Goal: Book appointment/travel/reservation

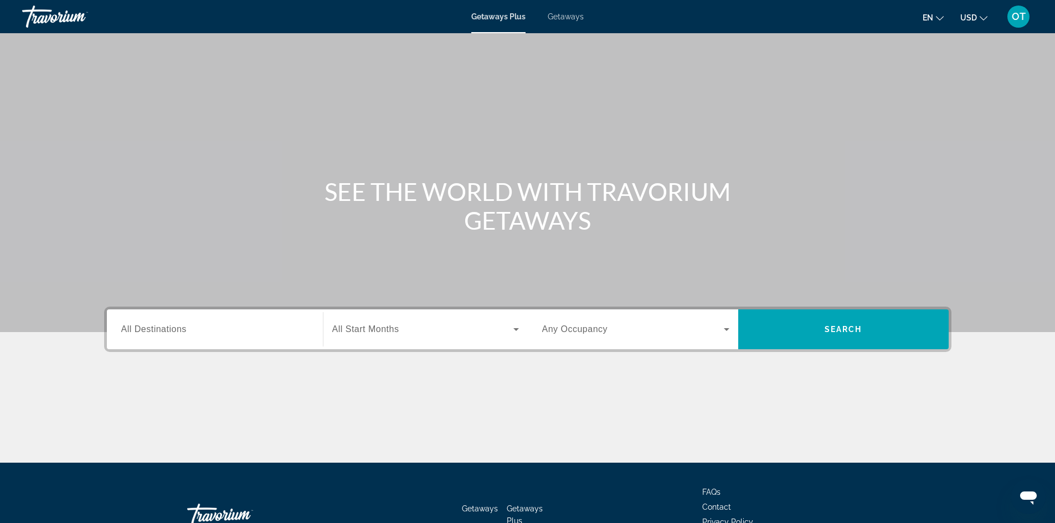
click at [167, 333] on span "All Destinations" at bounding box center [153, 328] width 65 height 9
click at [167, 333] on input "Destination All Destinations" at bounding box center [214, 329] width 187 height 13
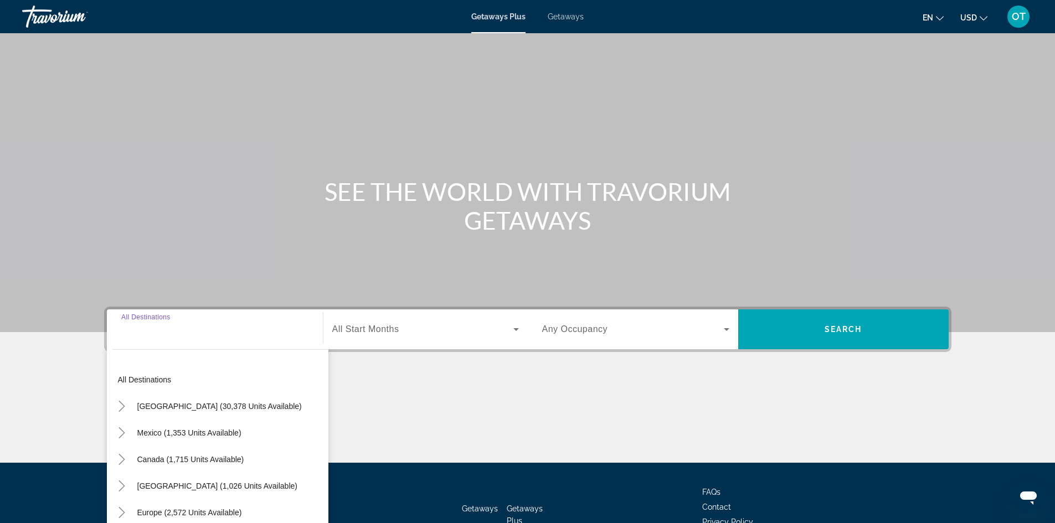
scroll to position [75, 0]
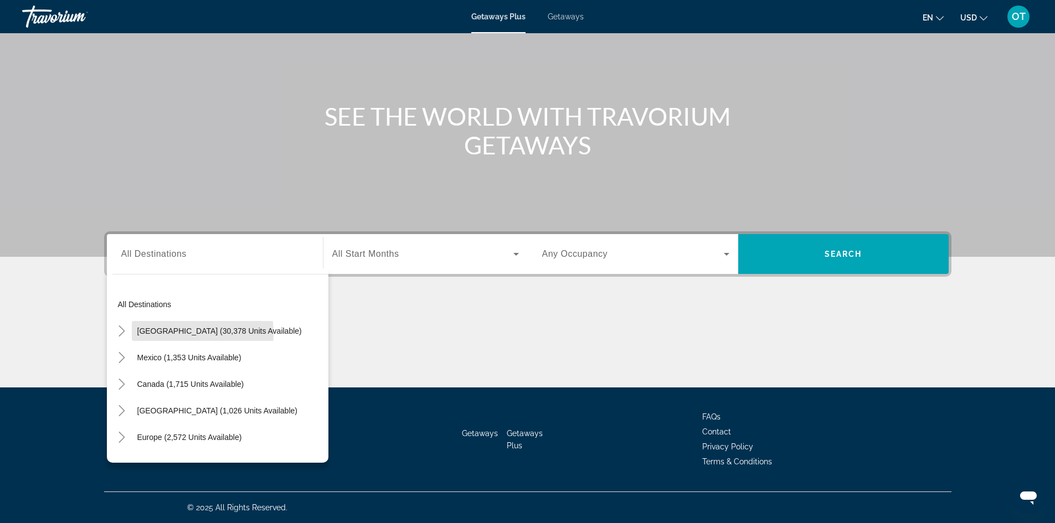
click at [167, 333] on span "[GEOGRAPHIC_DATA] (30,378 units available)" at bounding box center [219, 331] width 164 height 9
type input "**********"
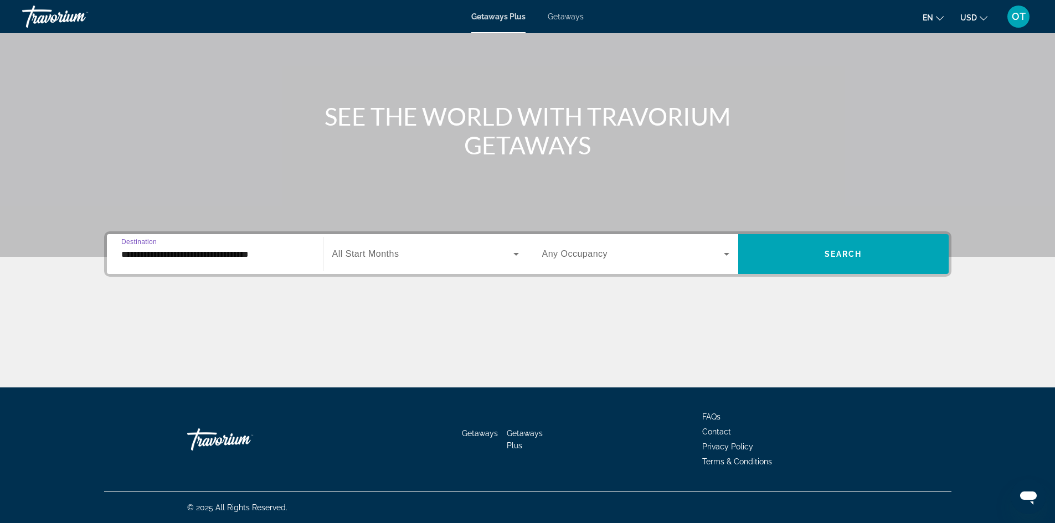
click at [383, 254] on span "All Start Months" at bounding box center [365, 253] width 67 height 9
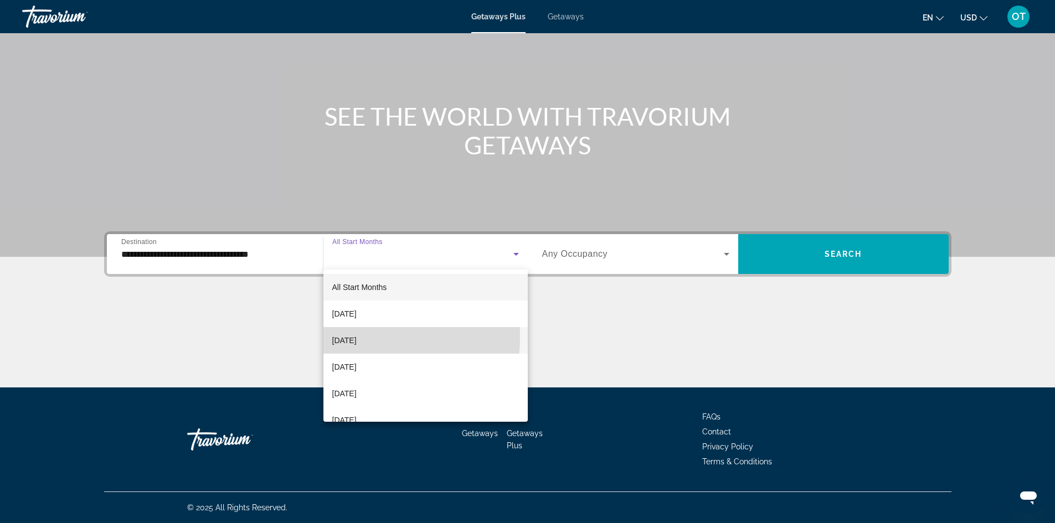
click at [357, 337] on span "[DATE]" at bounding box center [344, 340] width 24 height 13
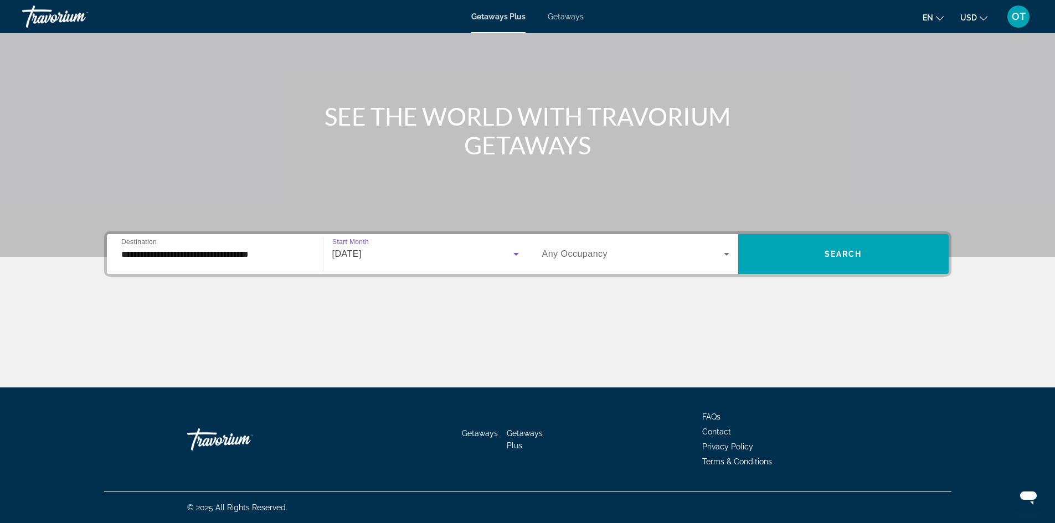
click at [619, 257] on span "Search widget" at bounding box center [633, 253] width 182 height 13
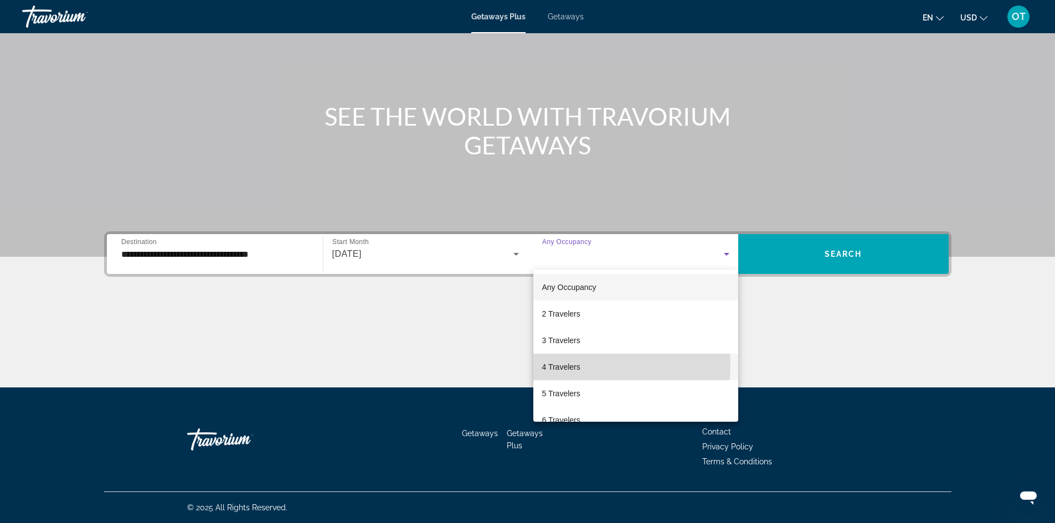
click at [574, 364] on span "4 Travelers" at bounding box center [561, 366] width 38 height 13
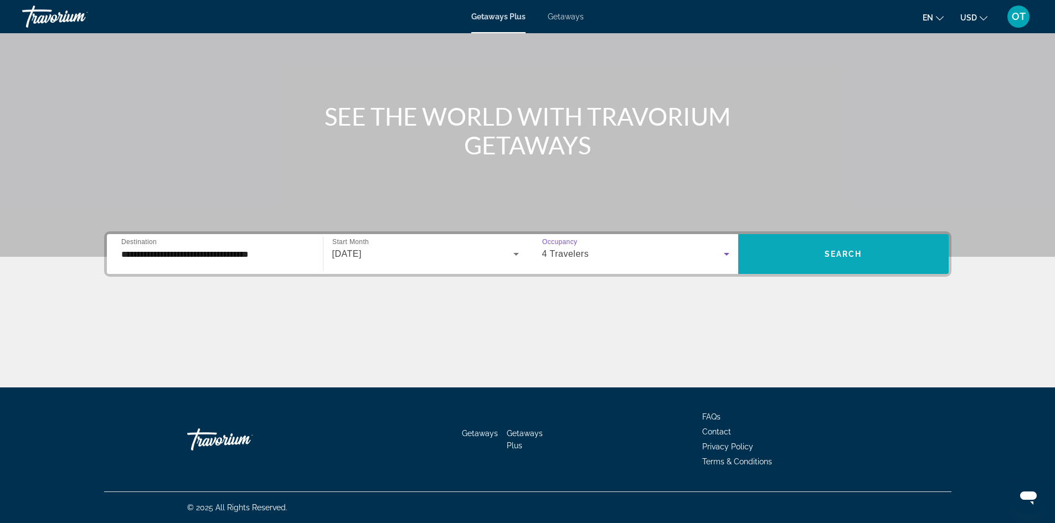
click at [873, 256] on span "Search widget" at bounding box center [843, 254] width 210 height 27
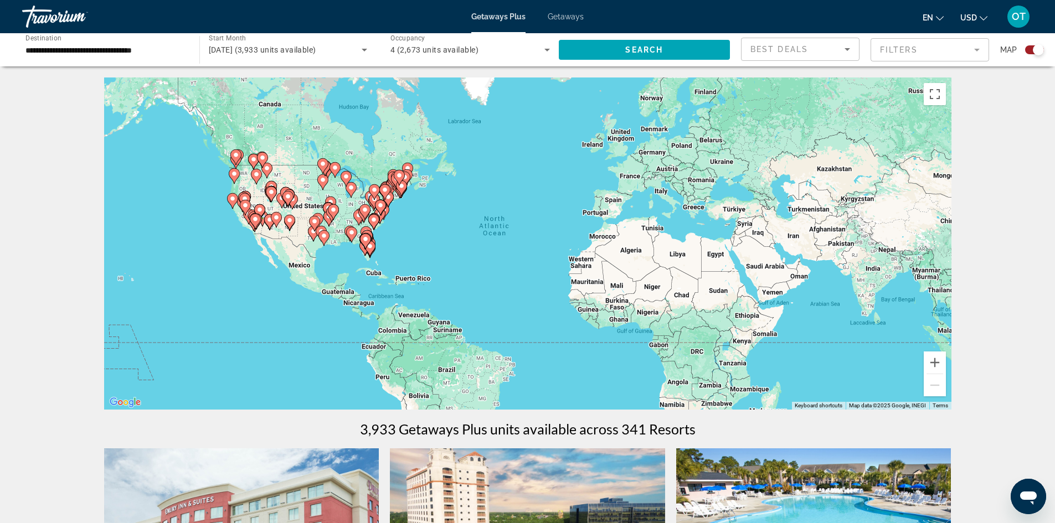
click at [938, 45] on mat-form-field "Filters" at bounding box center [929, 49] width 118 height 23
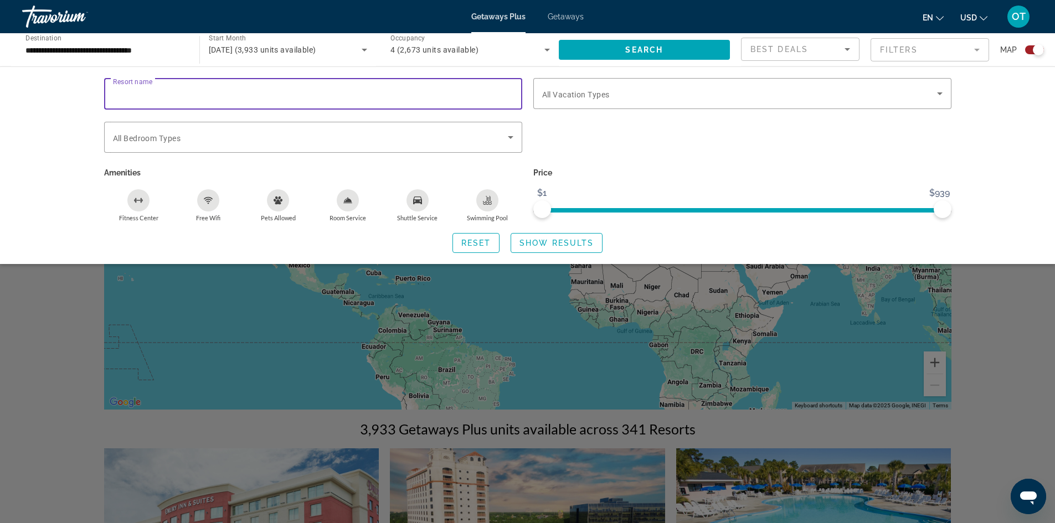
click at [207, 95] on input "Resort name" at bounding box center [313, 93] width 400 height 13
click at [266, 96] on input "Resort name" at bounding box center [313, 93] width 400 height 13
paste input "**********"
type input "*"
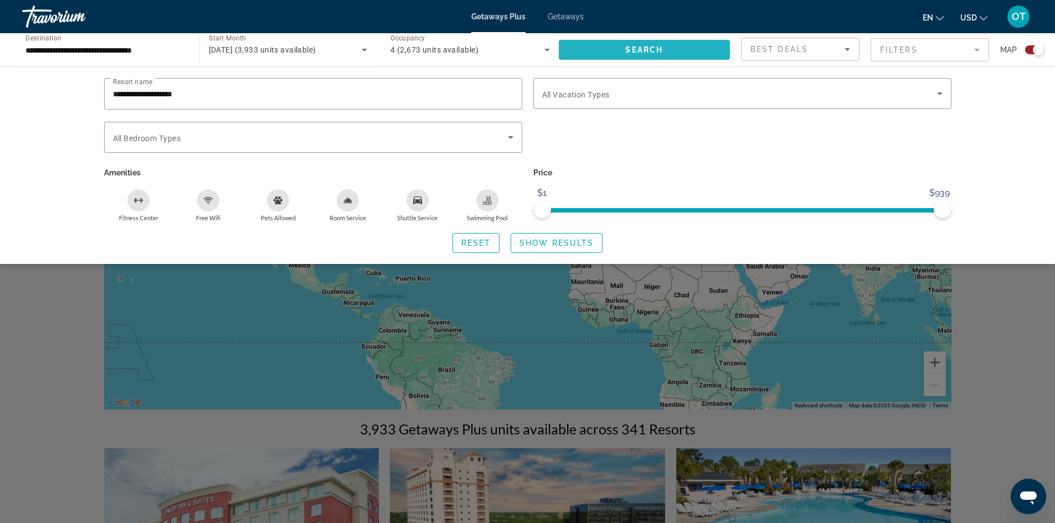
click at [638, 53] on span "Search" at bounding box center [644, 49] width 38 height 9
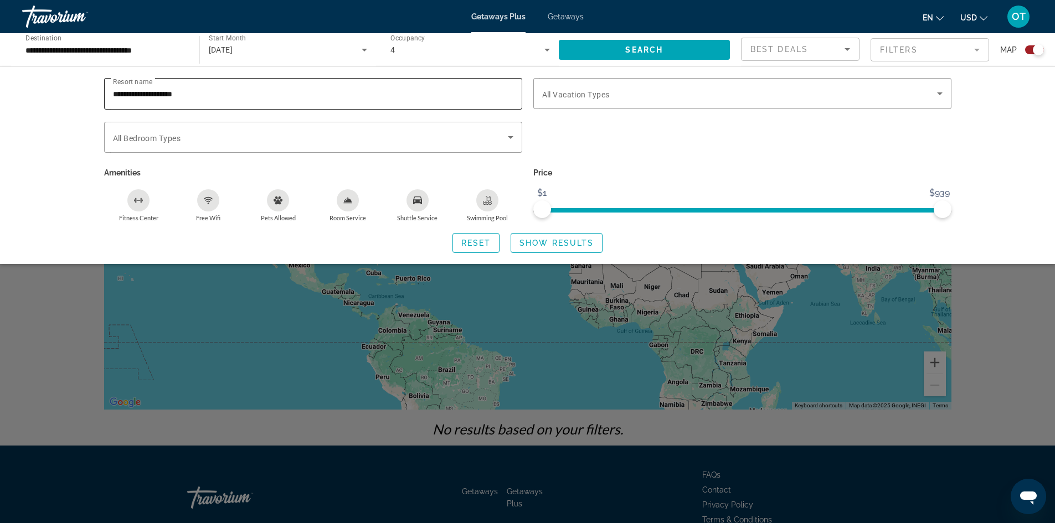
click at [239, 89] on input "**********" at bounding box center [313, 93] width 400 height 13
type input "*"
click at [657, 53] on span "Search" at bounding box center [644, 49] width 38 height 9
click at [177, 91] on input "*******" at bounding box center [313, 93] width 400 height 13
type input "*"
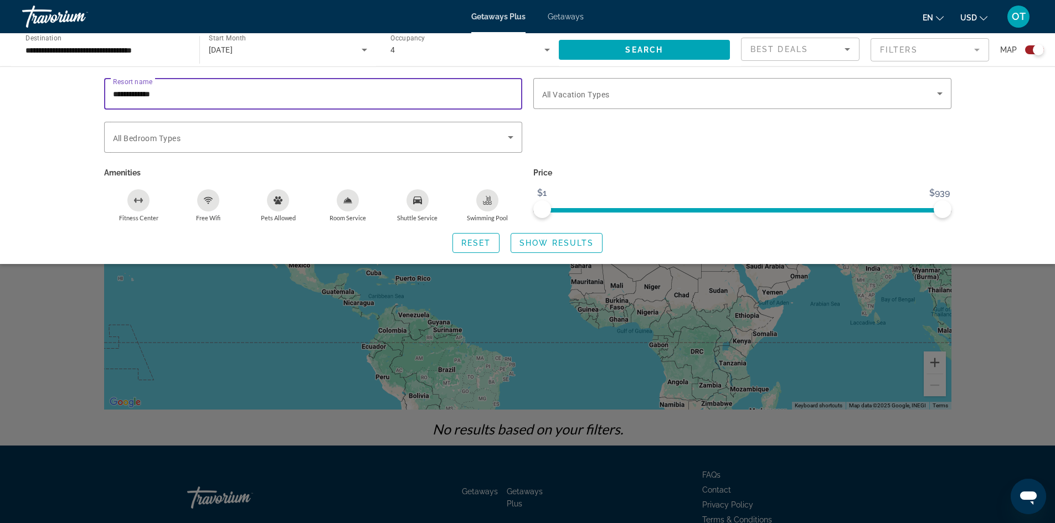
type input "**********"
click at [602, 47] on span "Search widget" at bounding box center [645, 50] width 172 height 27
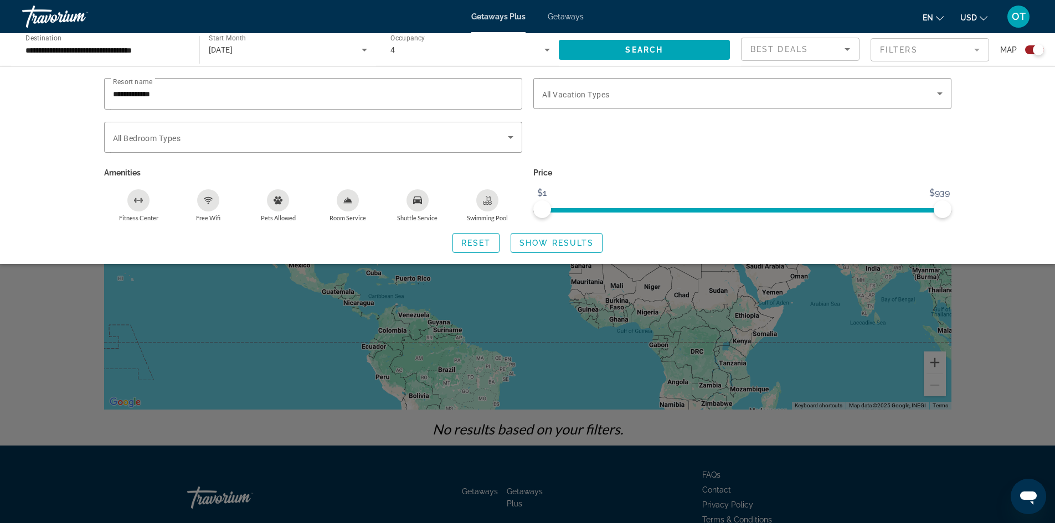
click at [487, 301] on div "Search widget" at bounding box center [527, 344] width 1055 height 357
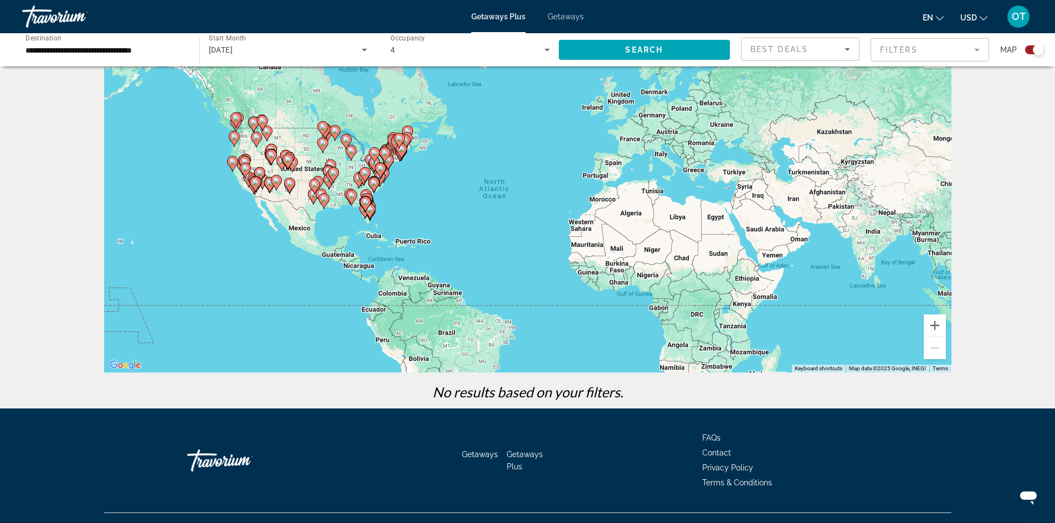
scroll to position [55, 0]
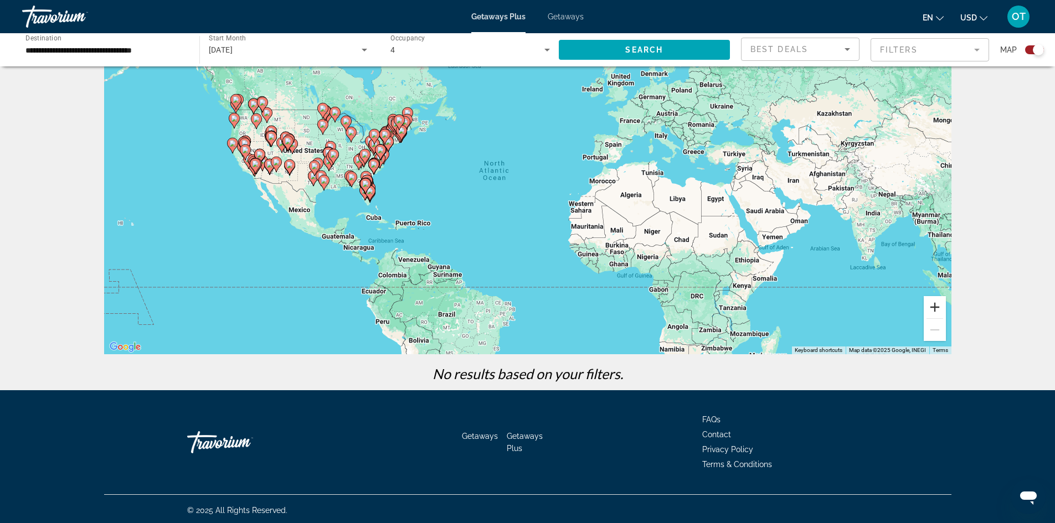
click at [931, 309] on button "Zoom in" at bounding box center [934, 307] width 22 height 22
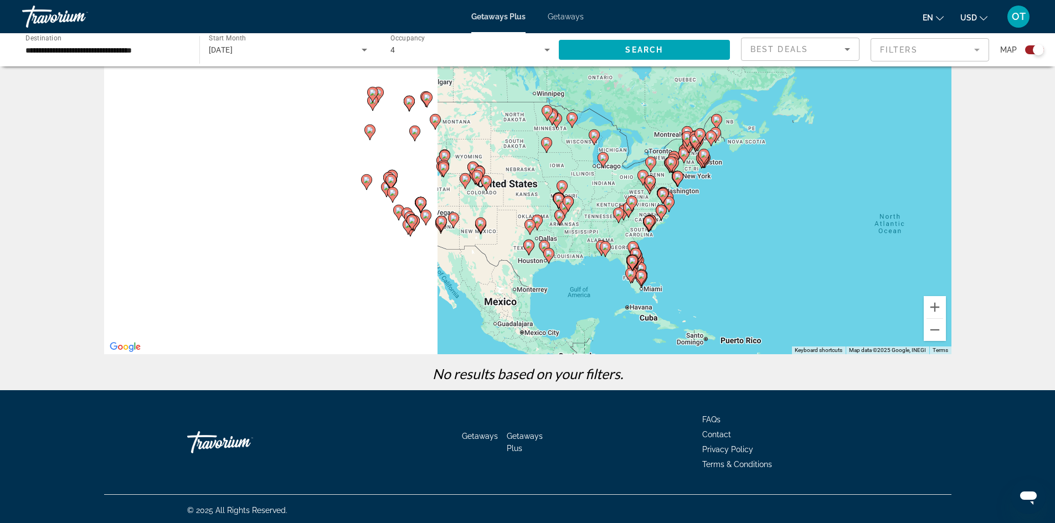
drag, startPoint x: 375, startPoint y: 197, endPoint x: 817, endPoint y: 269, distance: 447.6
click at [817, 269] on div "To activate drag with keyboard, press Alt + Enter. Once in keyboard drag state,…" at bounding box center [527, 188] width 847 height 332
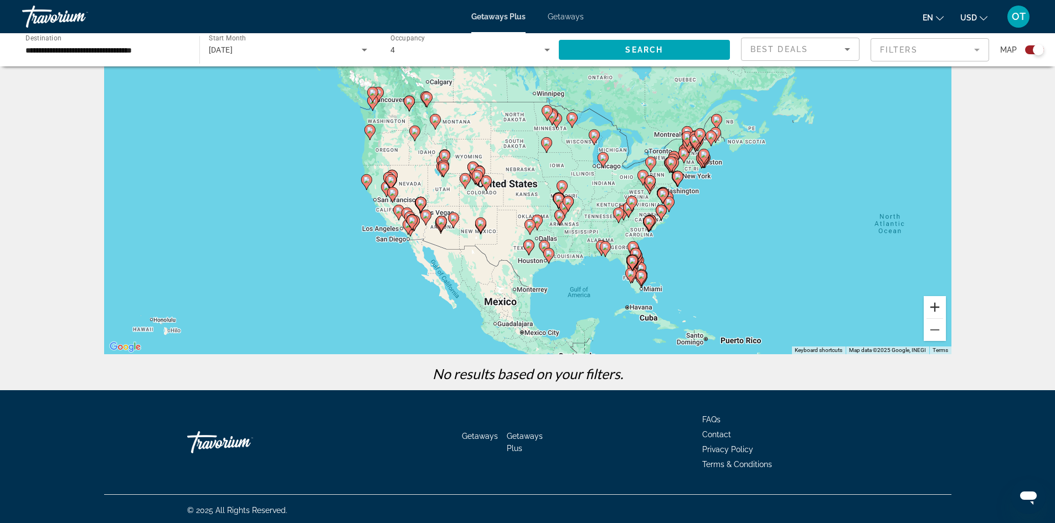
click at [933, 312] on button "Zoom in" at bounding box center [934, 307] width 22 height 22
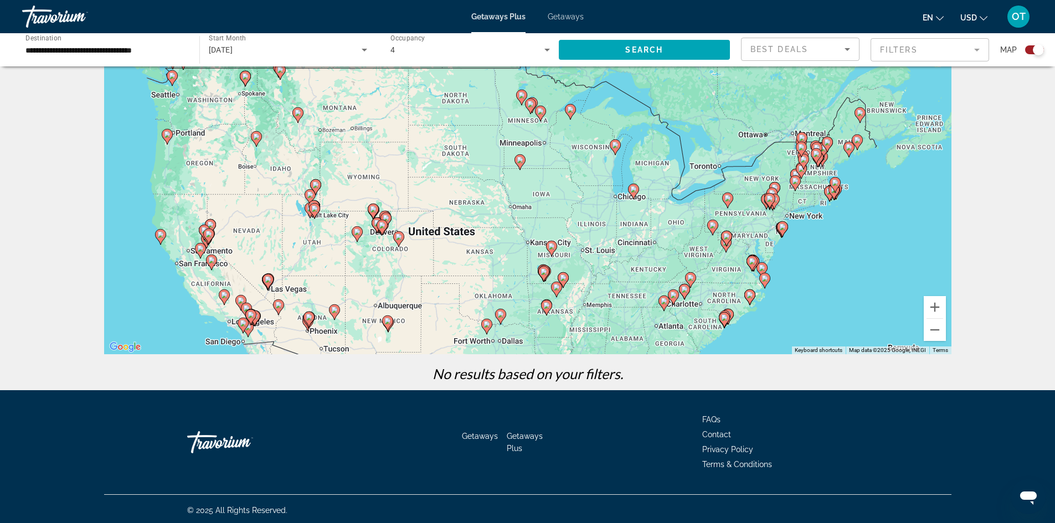
drag, startPoint x: 509, startPoint y: 216, endPoint x: 463, endPoint y: 269, distance: 69.9
click at [463, 269] on div "To activate drag with keyboard, press Alt + Enter. Once in keyboard drag state,…" at bounding box center [527, 188] width 847 height 332
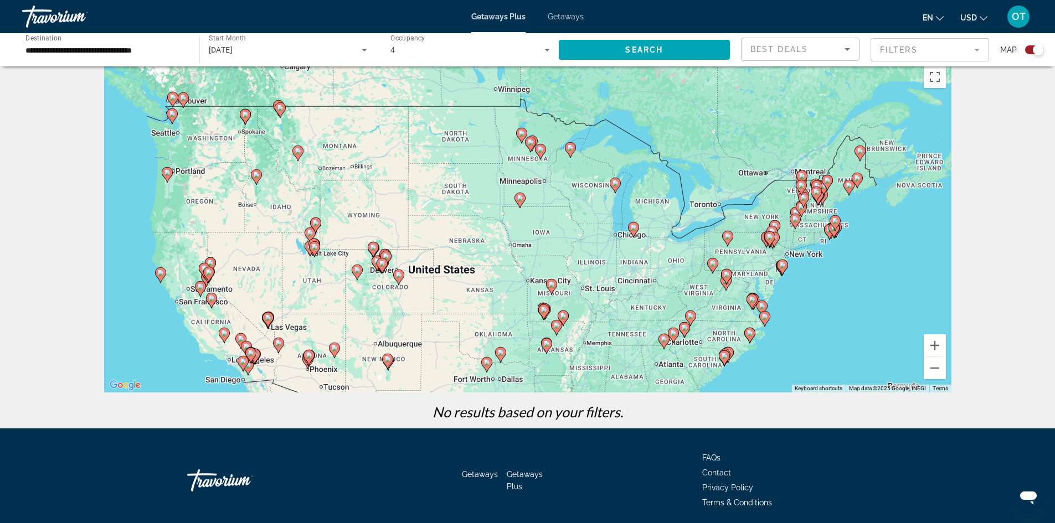
scroll to position [0, 0]
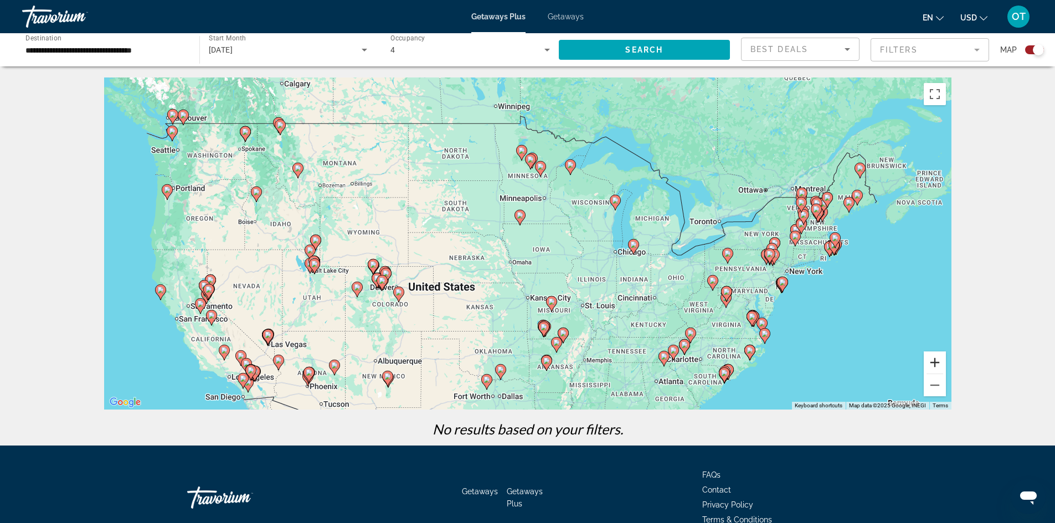
click at [933, 365] on button "Zoom in" at bounding box center [934, 363] width 22 height 22
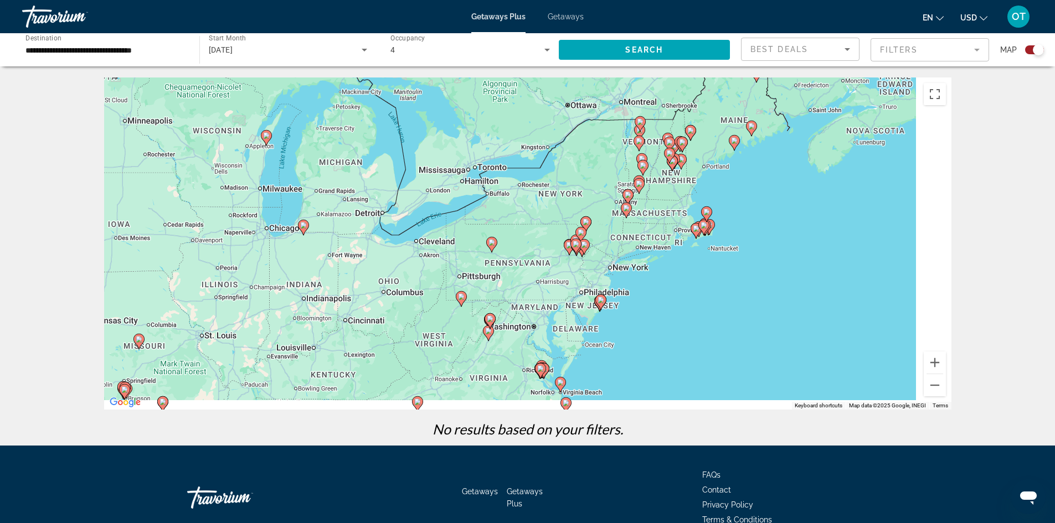
drag, startPoint x: 841, startPoint y: 262, endPoint x: 405, endPoint y: 231, distance: 437.4
click at [405, 231] on div "To activate drag with keyboard, press Alt + Enter. Once in keyboard drag state,…" at bounding box center [527, 244] width 847 height 332
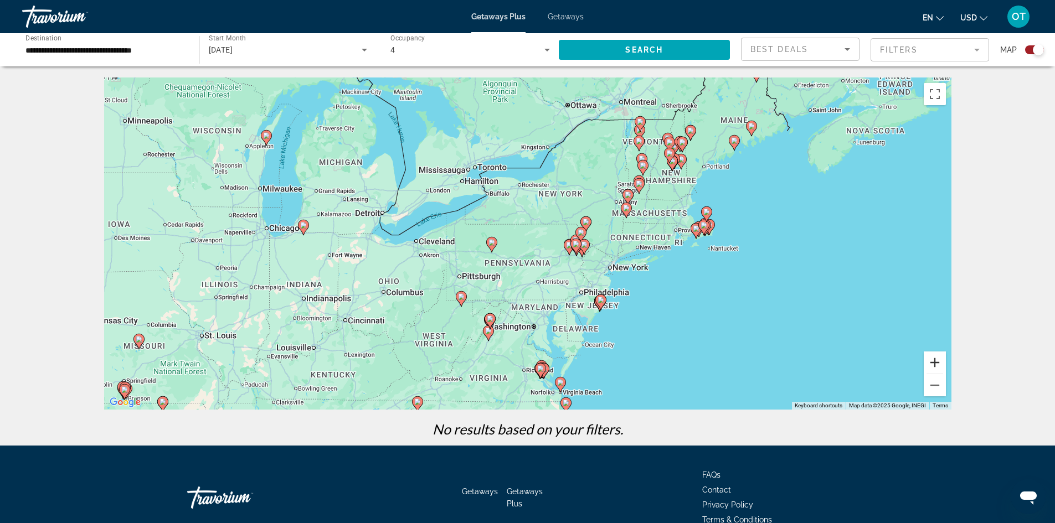
click at [935, 363] on button "Zoom in" at bounding box center [934, 363] width 22 height 22
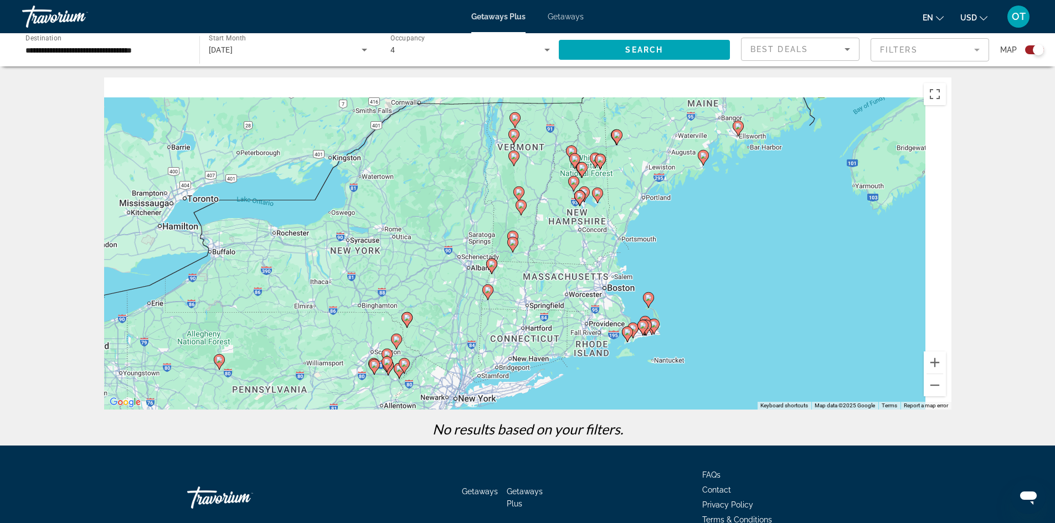
drag, startPoint x: 829, startPoint y: 226, endPoint x: 584, endPoint y: 340, distance: 270.5
click at [584, 340] on div "To activate drag with keyboard, press Alt + Enter. Once in keyboard drag state,…" at bounding box center [527, 244] width 847 height 332
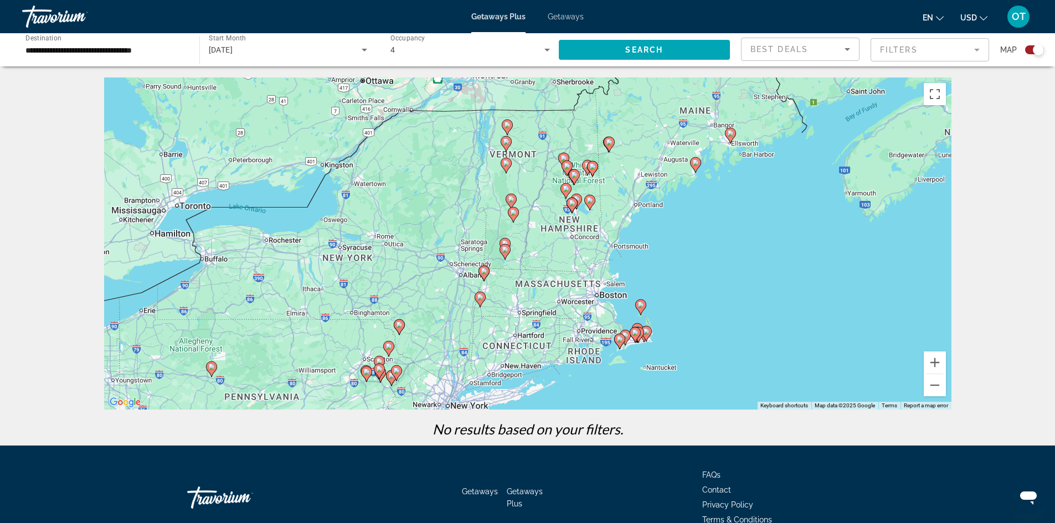
click at [572, 175] on image "Main content" at bounding box center [574, 175] width 7 height 7
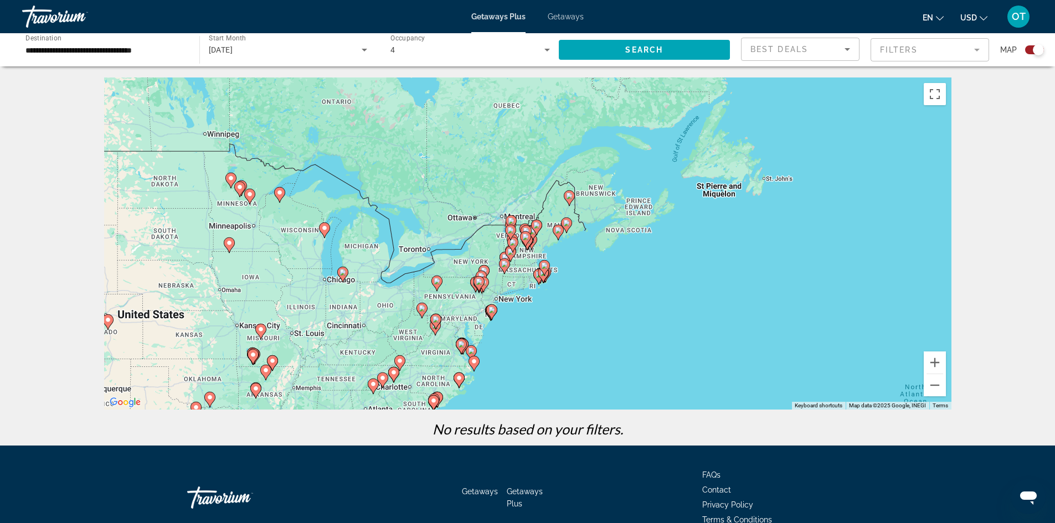
click at [529, 236] on icon "Main content" at bounding box center [525, 239] width 10 height 14
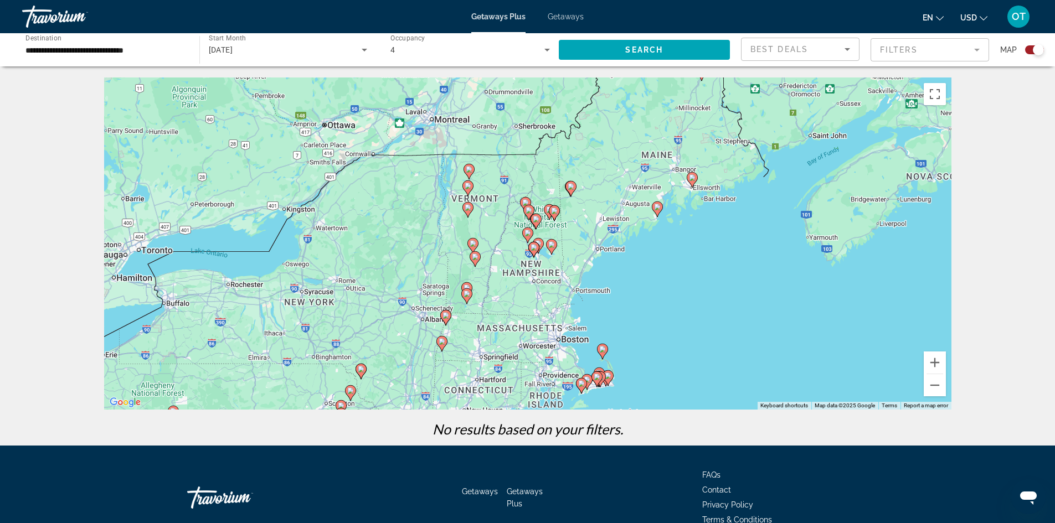
click at [528, 230] on icon "Main content" at bounding box center [527, 235] width 10 height 14
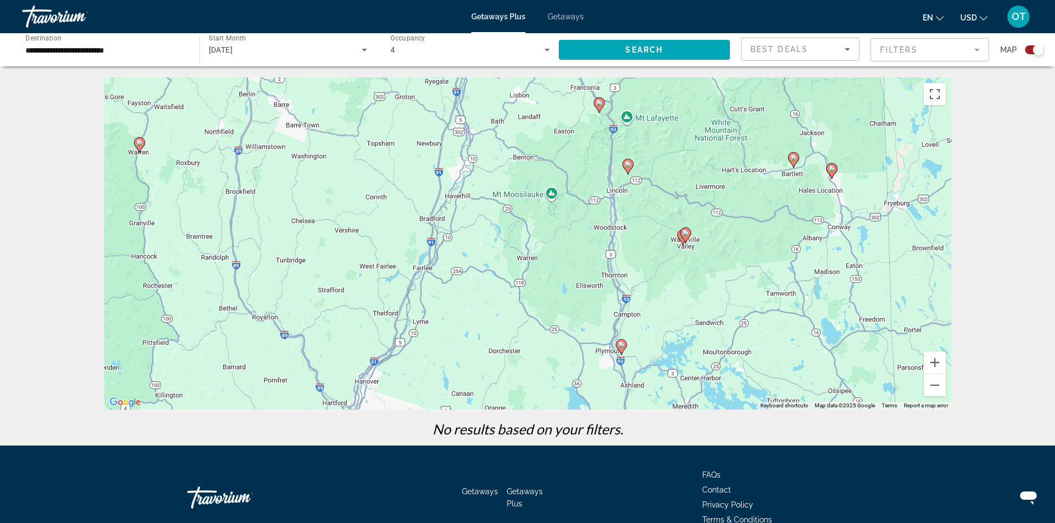
drag, startPoint x: 541, startPoint y: 221, endPoint x: 635, endPoint y: 334, distance: 147.4
click at [635, 334] on div "To activate drag with keyboard, press Alt + Enter. Once in keyboard drag state,…" at bounding box center [527, 244] width 847 height 332
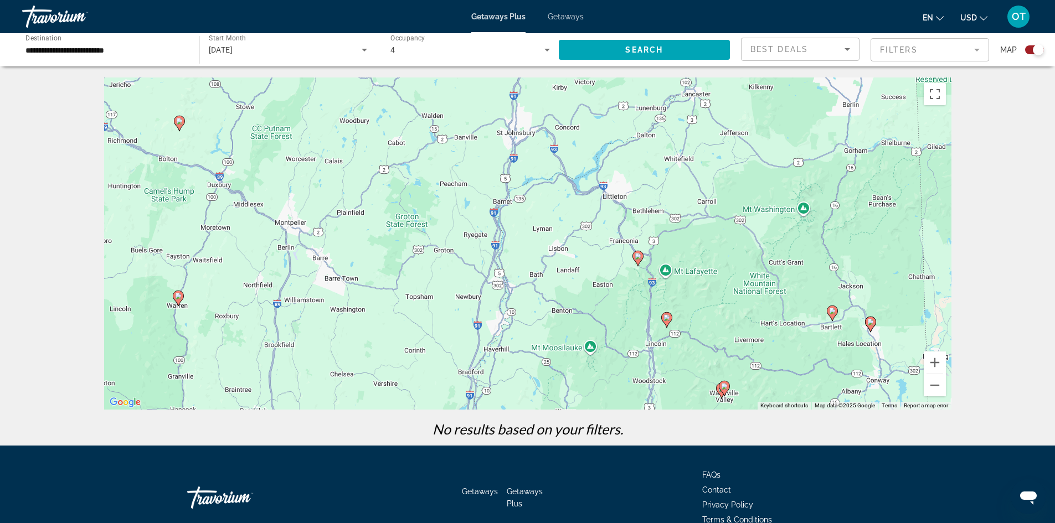
drag, startPoint x: 487, startPoint y: 149, endPoint x: 526, endPoint y: 306, distance: 161.5
click at [526, 306] on div "To activate drag with keyboard, press Alt + Enter. Once in keyboard drag state,…" at bounding box center [527, 244] width 847 height 332
click at [935, 383] on button "Zoom out" at bounding box center [934, 385] width 22 height 22
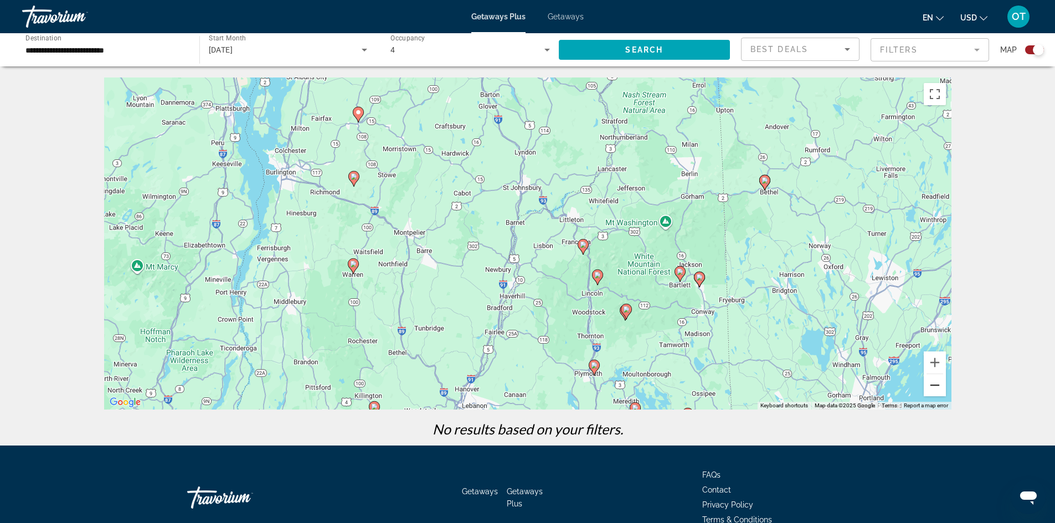
click at [935, 383] on button "Zoom out" at bounding box center [934, 385] width 22 height 22
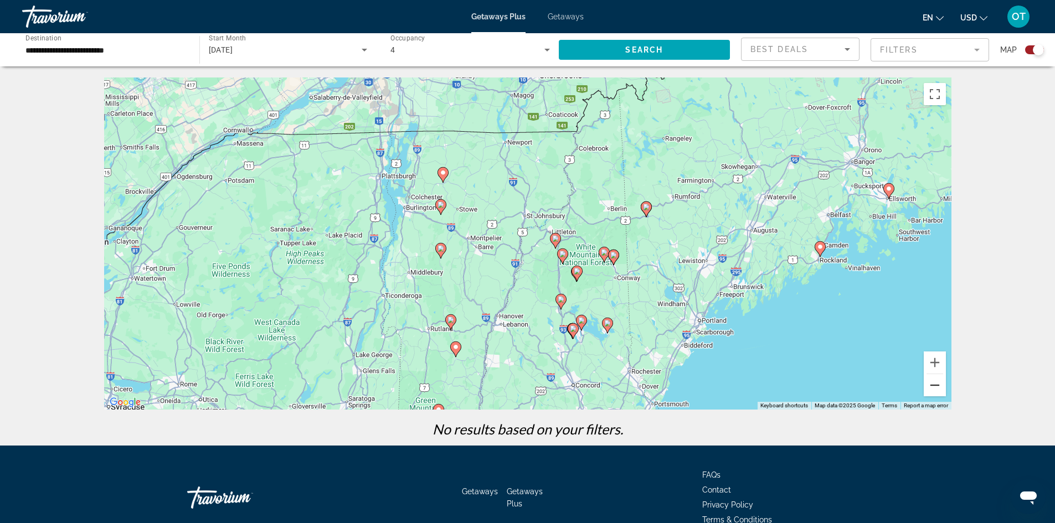
click at [935, 383] on button "Zoom out" at bounding box center [934, 385] width 22 height 22
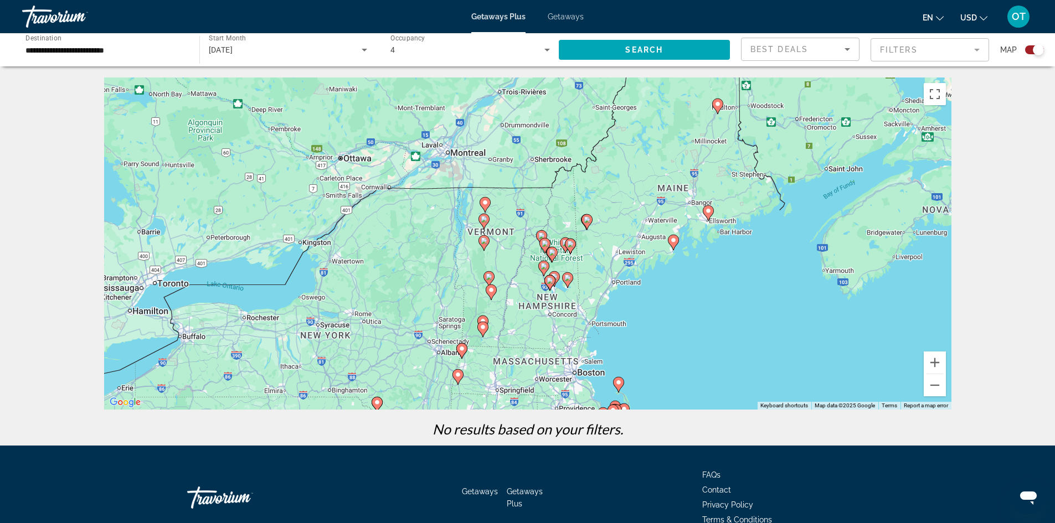
click at [555, 279] on icon "Main content" at bounding box center [549, 283] width 11 height 16
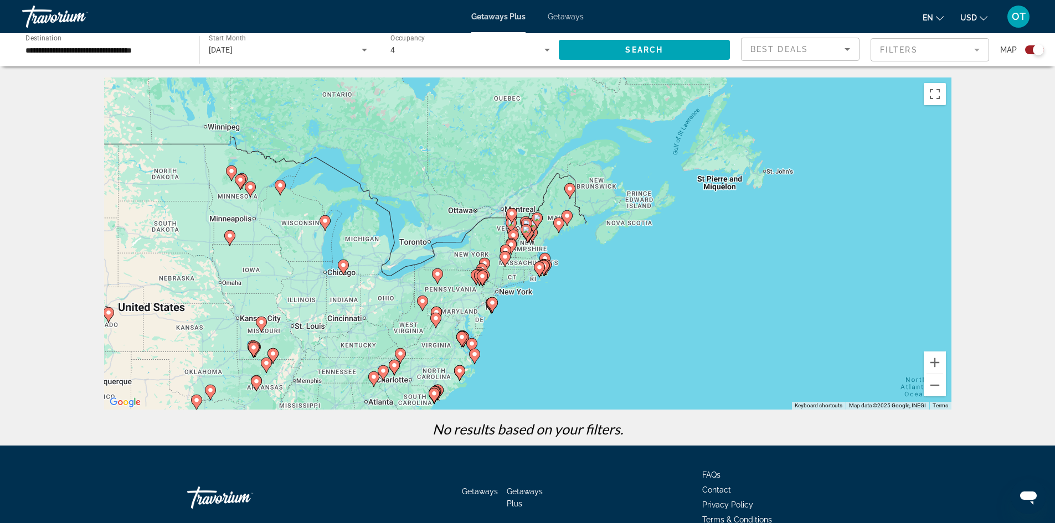
click at [531, 236] on gmp-advanced-marker "Main content" at bounding box center [525, 232] width 11 height 17
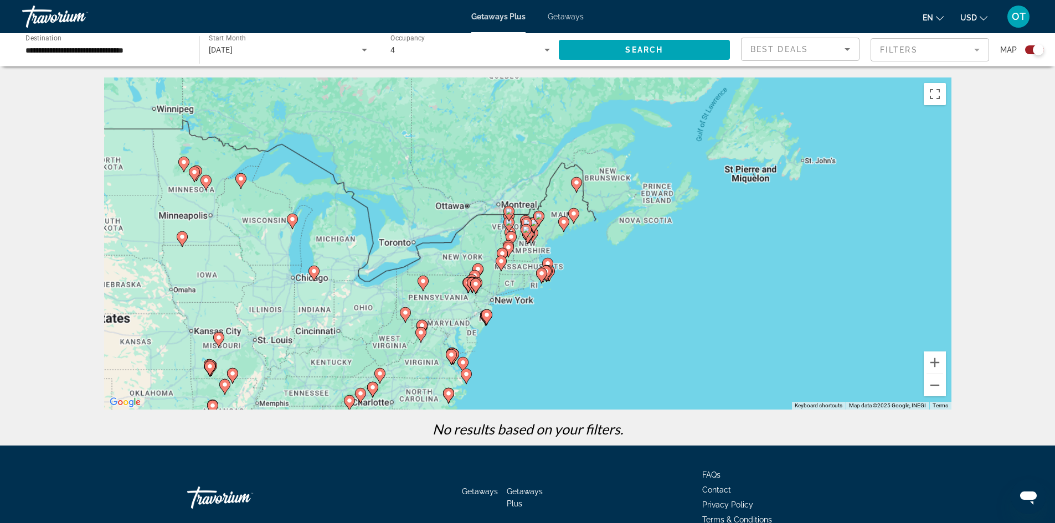
click at [531, 236] on gmp-advanced-marker "Main content" at bounding box center [525, 232] width 11 height 17
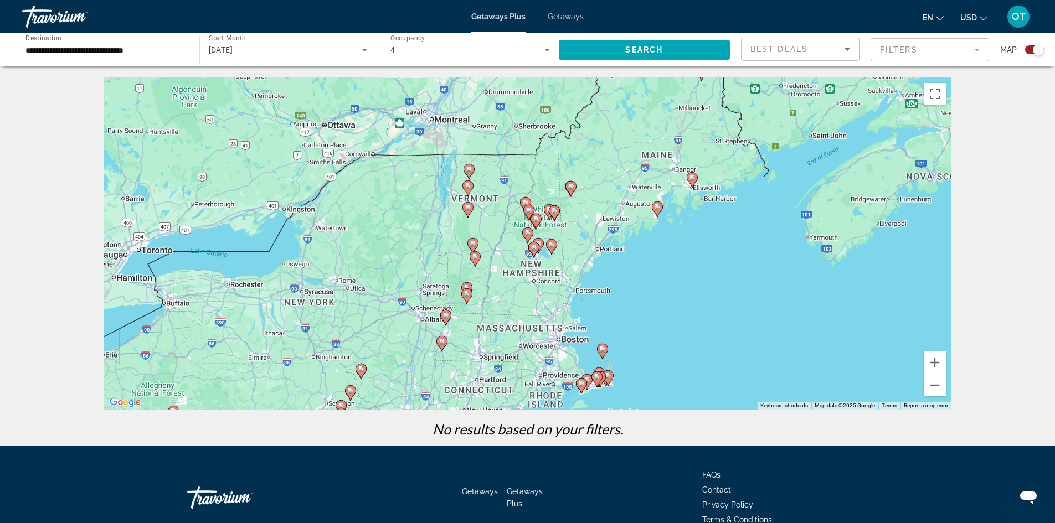
click at [539, 249] on icon "Main content" at bounding box center [533, 250] width 11 height 16
type input "**********"
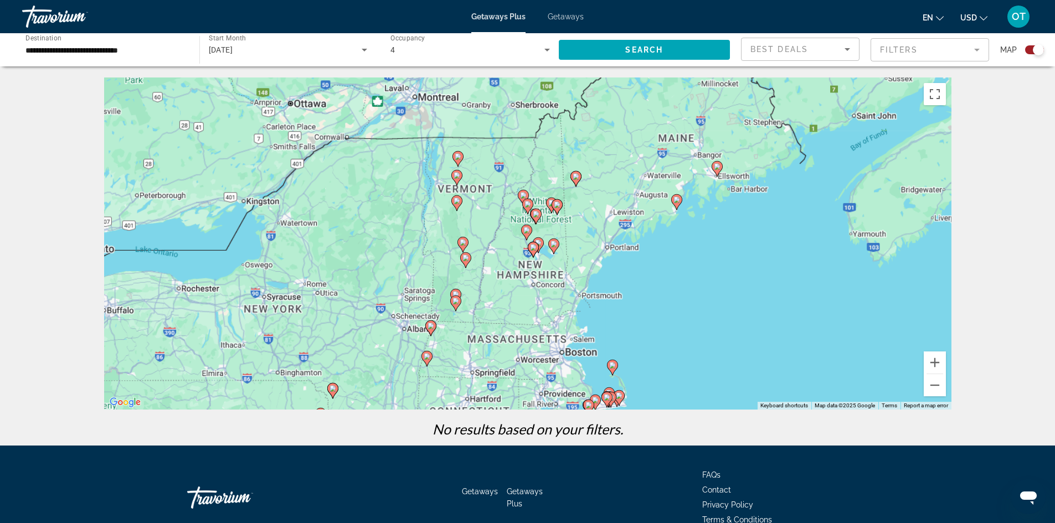
click at [539, 249] on gmp-advanced-marker "Main content" at bounding box center [538, 245] width 11 height 17
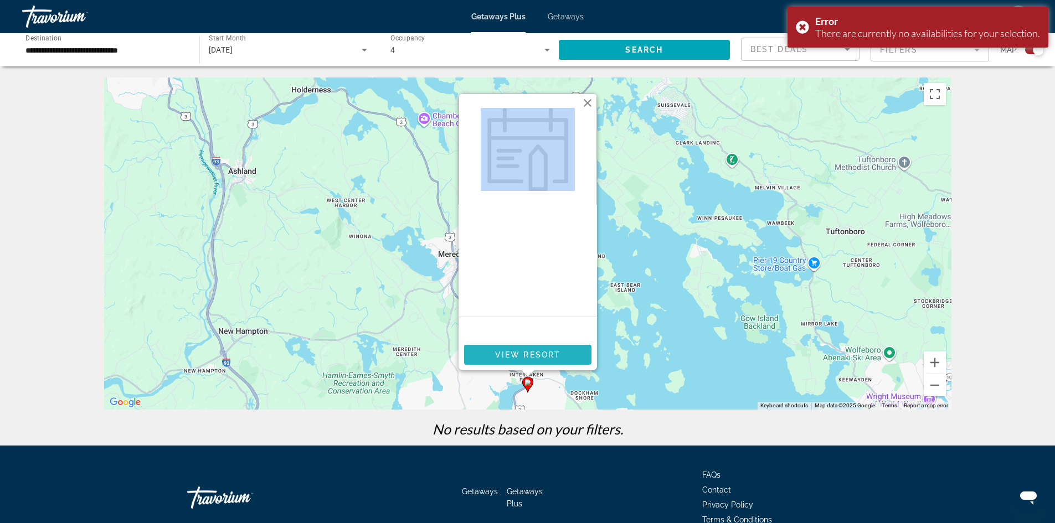
click at [536, 350] on span "Main content" at bounding box center [527, 355] width 127 height 27
